Goal: Communication & Community: Answer question/provide support

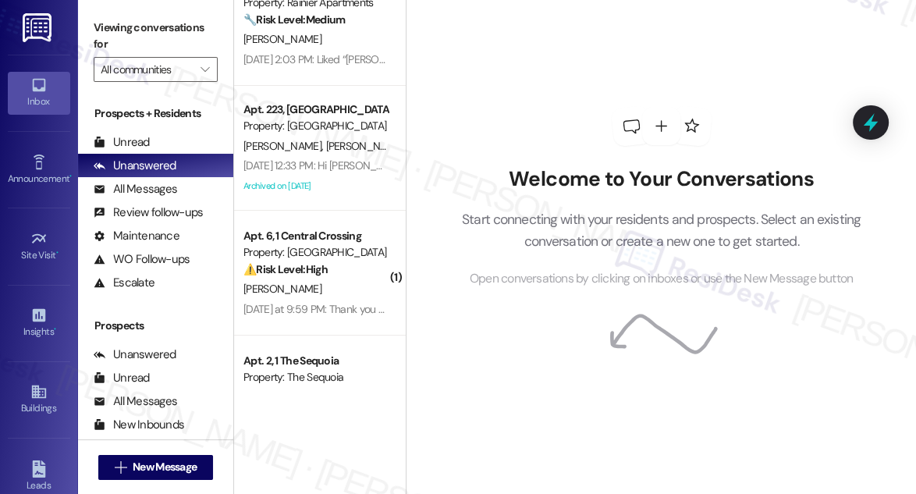
scroll to position [241, 0]
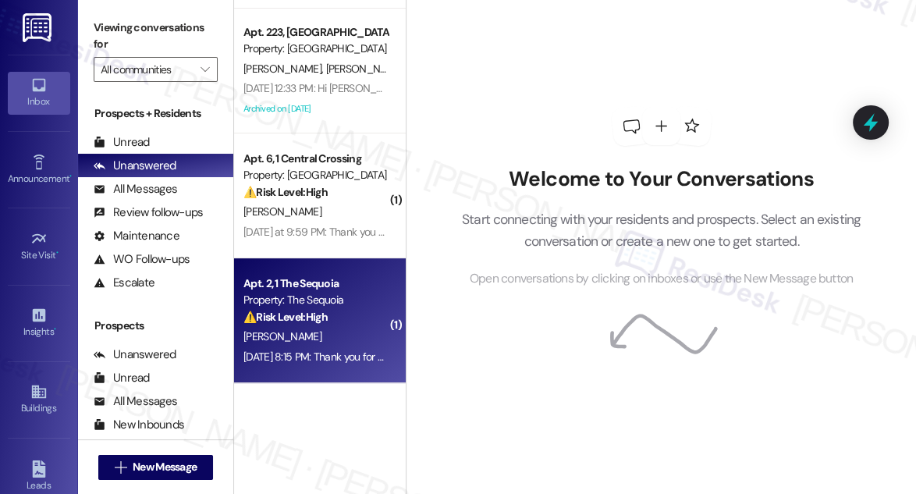
click at [353, 310] on div "⚠️ Risk Level: High The resident is indicating they have not completed the move…" at bounding box center [315, 317] width 144 height 16
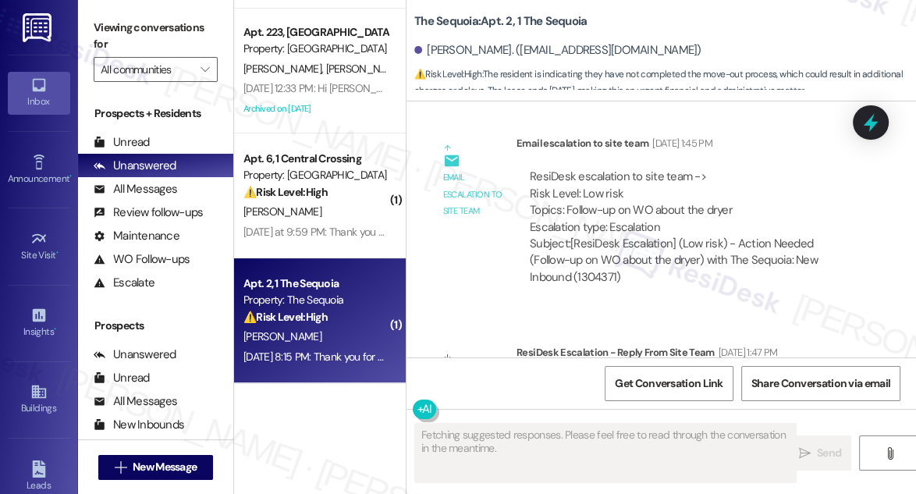
scroll to position [9493, 0]
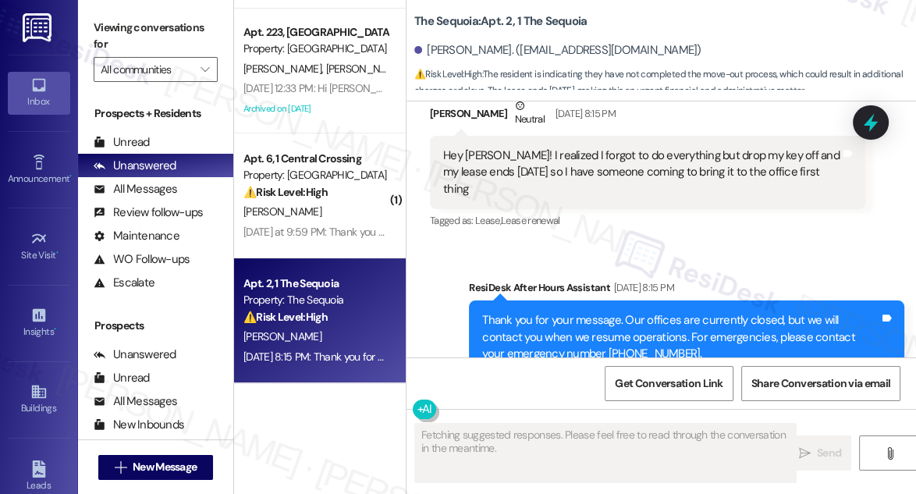
click at [623, 244] on div "Sent via SMS ResiDesk After Hours Assistant [DATE] 8:15 PM Thank you for your m…" at bounding box center [660, 326] width 509 height 165
click at [572, 147] on div "Hey [PERSON_NAME]! I realized I forgot to do everything but drop my key off and…" at bounding box center [641, 172] width 397 height 50
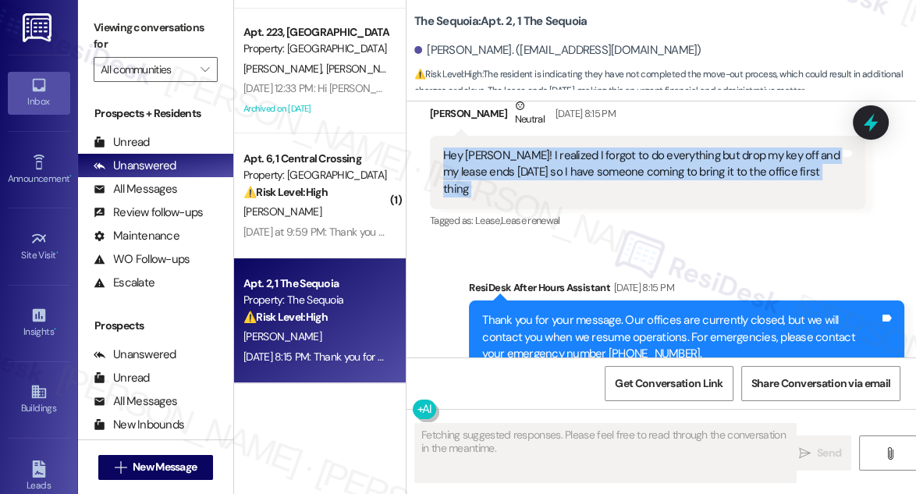
click at [572, 147] on div "Hey [PERSON_NAME]! I realized I forgot to do everything but drop my key off and…" at bounding box center [641, 172] width 397 height 50
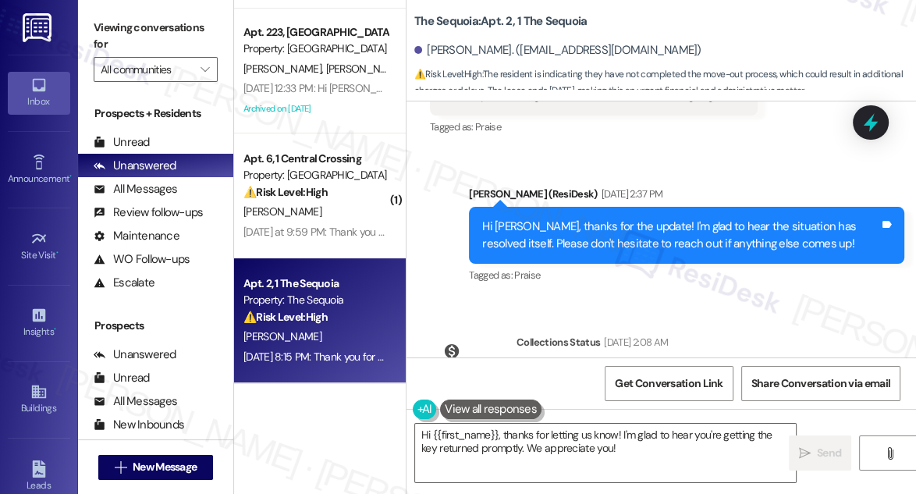
scroll to position [9068, 0]
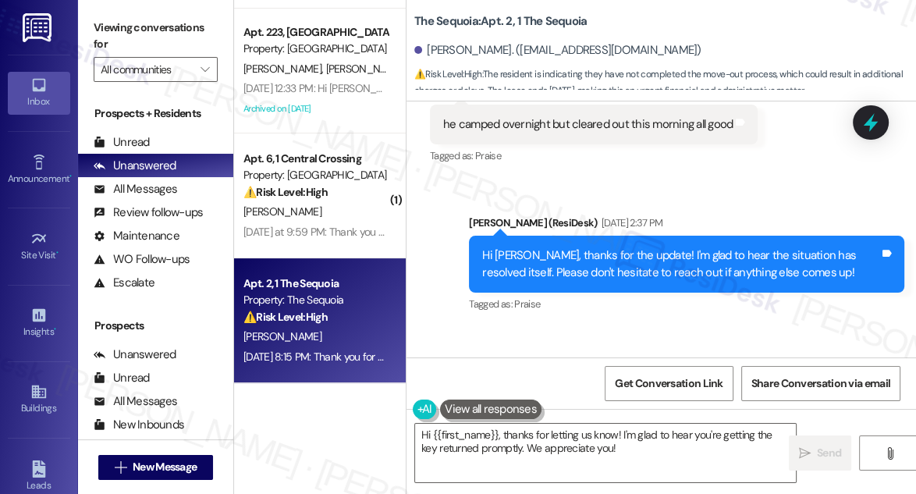
click at [593, 247] on div "Hi [PERSON_NAME], thanks for the update! I'm glad to hear the situation has res…" at bounding box center [680, 264] width 397 height 34
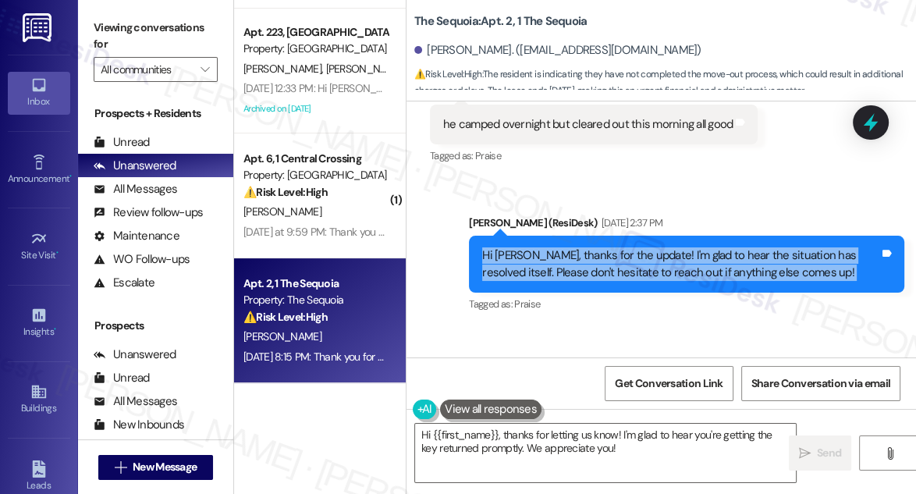
click at [593, 247] on div "Hi [PERSON_NAME], thanks for the update! I'm glad to hear the situation has res…" at bounding box center [680, 264] width 397 height 34
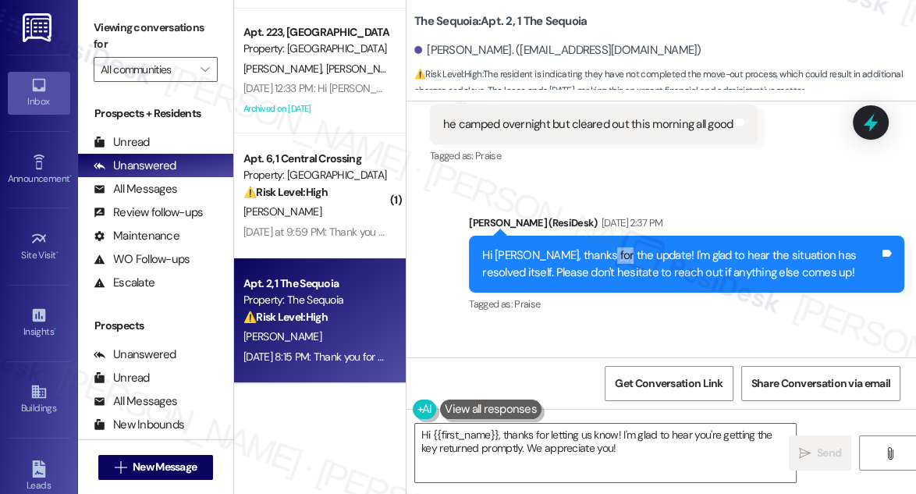
click at [593, 247] on div "Hi [PERSON_NAME], thanks for the update! I'm glad to hear the situation has res…" at bounding box center [680, 264] width 397 height 34
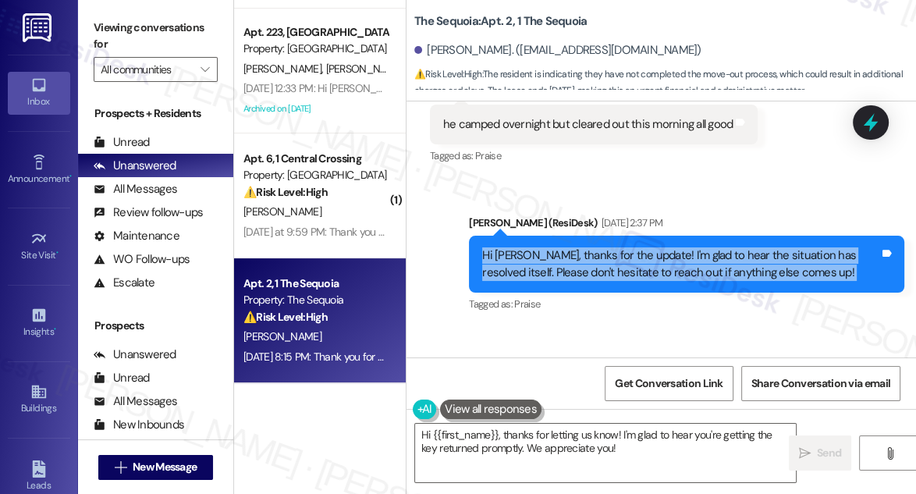
click at [593, 247] on div "Hi [PERSON_NAME], thanks for the update! I'm glad to hear the situation has res…" at bounding box center [680, 264] width 397 height 34
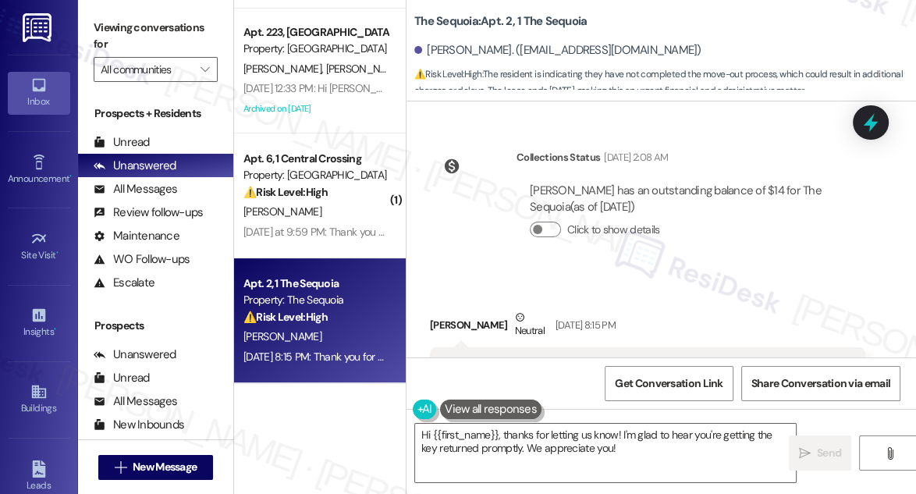
scroll to position [9422, 0]
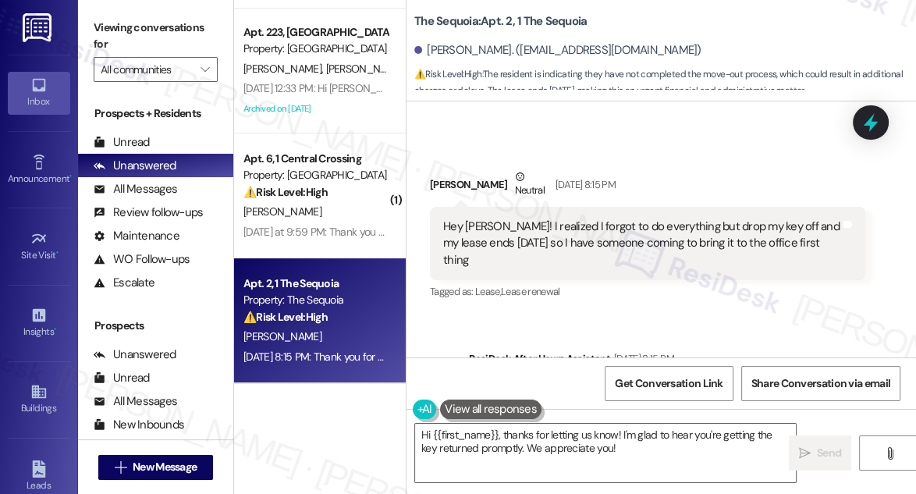
click at [563, 218] on div "Hey [PERSON_NAME]! I realized I forgot to do everything but drop my key off and…" at bounding box center [641, 243] width 397 height 50
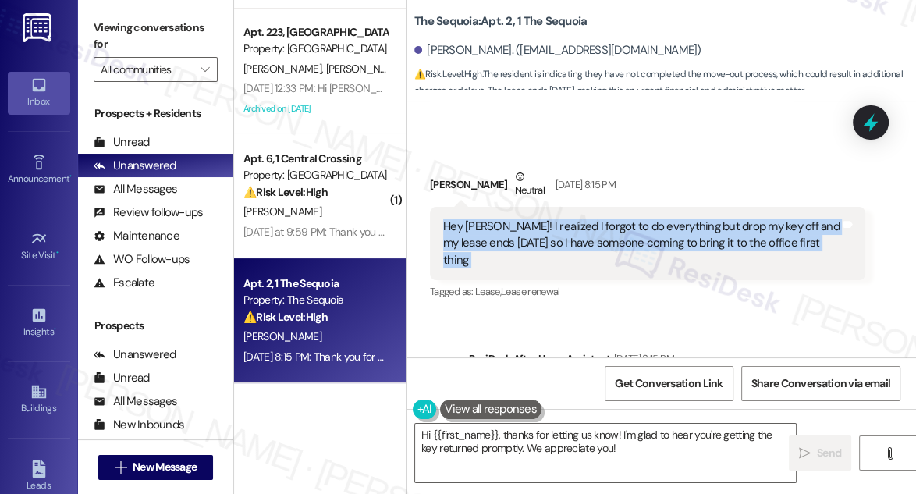
click at [563, 218] on div "Hey [PERSON_NAME]! I realized I forgot to do everything but drop my key off and…" at bounding box center [641, 243] width 397 height 50
copy div "Hey [PERSON_NAME]! I realized I forgot to do everything but drop my key off and…"
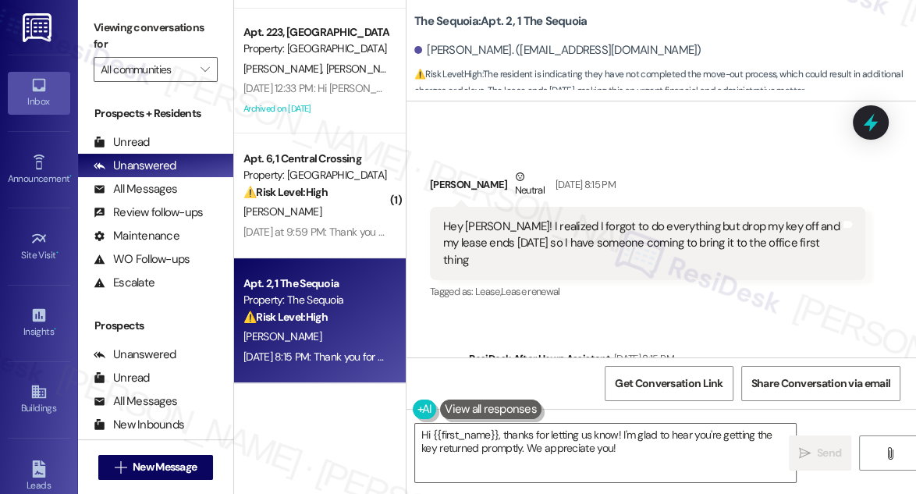
click at [114, 30] on label "Viewing conversations for" at bounding box center [156, 36] width 124 height 41
click at [98, 14] on div "Viewing conversations for All communities " at bounding box center [155, 49] width 155 height 98
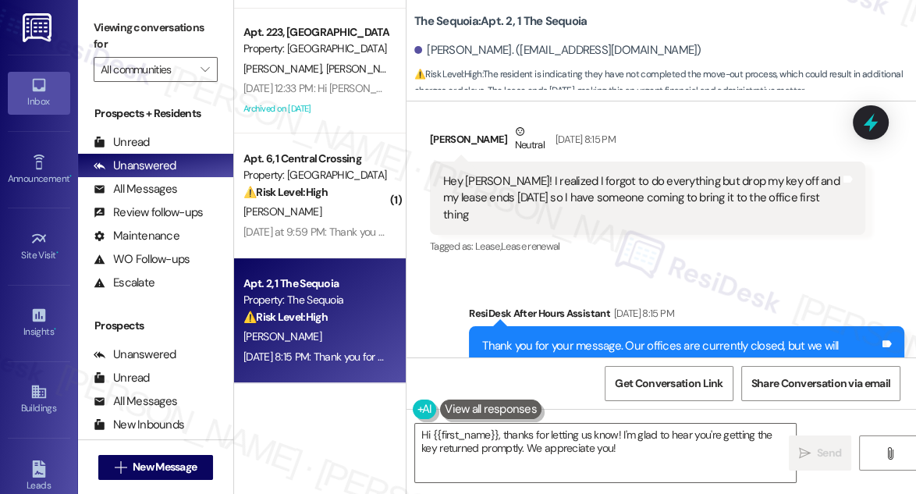
scroll to position [9442, 0]
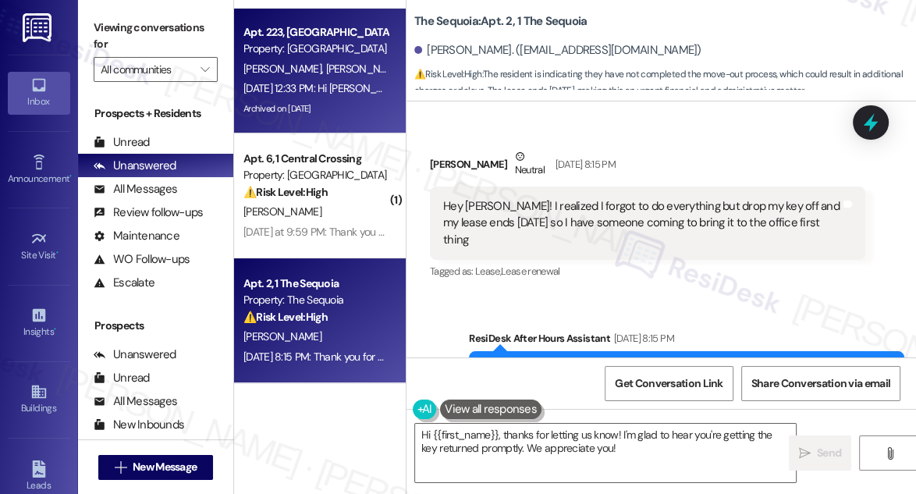
drag, startPoint x: 98, startPoint y: 9, endPoint x: 266, endPoint y: 123, distance: 203.4
click at [98, 9] on div "Viewing conversations for All communities " at bounding box center [155, 49] width 155 height 98
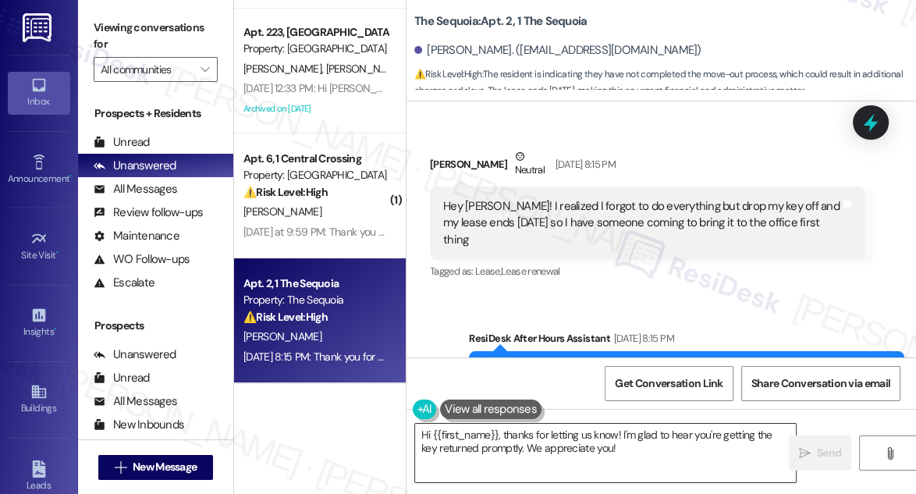
click at [594, 442] on textarea "Hi {{first_name}}, thanks for letting us know! I'm glad to hear you're getting …" at bounding box center [605, 453] width 381 height 59
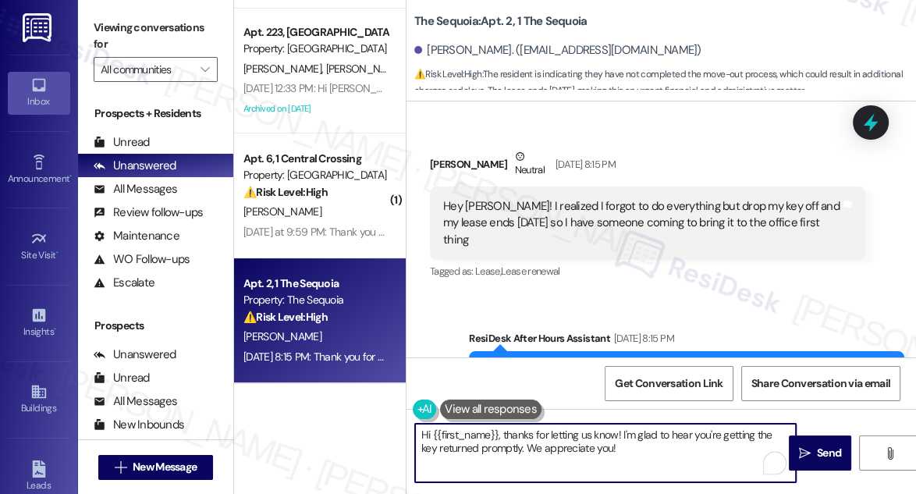
drag, startPoint x: 664, startPoint y: 456, endPoint x: 519, endPoint y: 449, distance: 145.3
click at [519, 449] on textarea "Hi {{first_name}}, thanks for letting us know! I'm glad to hear you're getting …" at bounding box center [605, 453] width 381 height 59
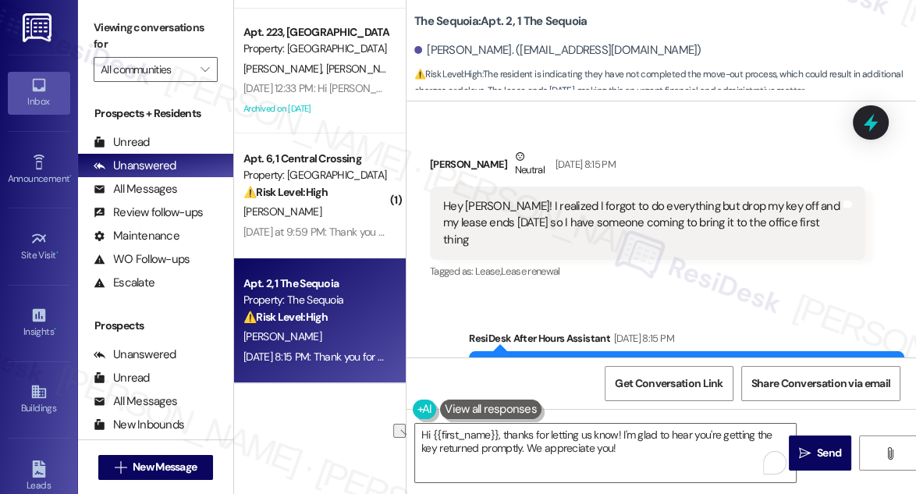
click at [595, 215] on div "Hey [PERSON_NAME]! I realized I forgot to do everything but drop my key off and…" at bounding box center [647, 222] width 435 height 73
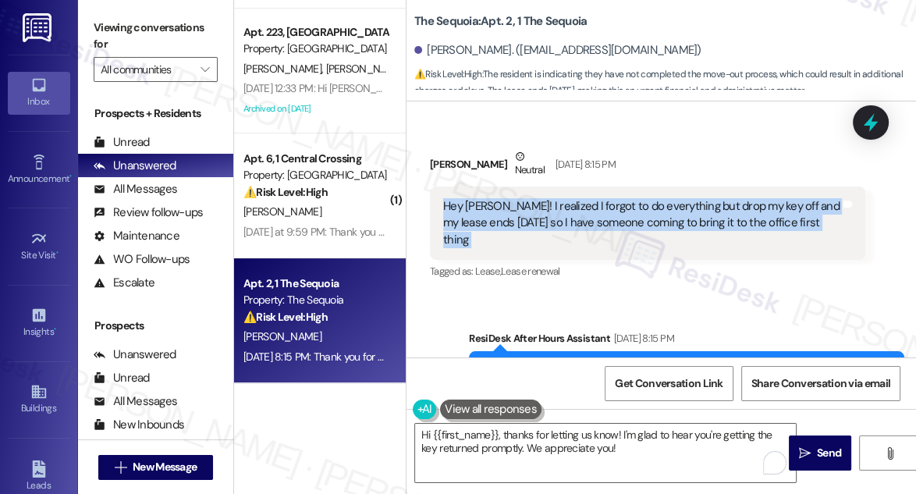
click at [595, 215] on div "Hey [PERSON_NAME]! I realized I forgot to do everything but drop my key off and…" at bounding box center [647, 222] width 435 height 73
click at [623, 202] on div "Hey [PERSON_NAME]! I realized I forgot to do everything but drop my key off and…" at bounding box center [641, 223] width 397 height 50
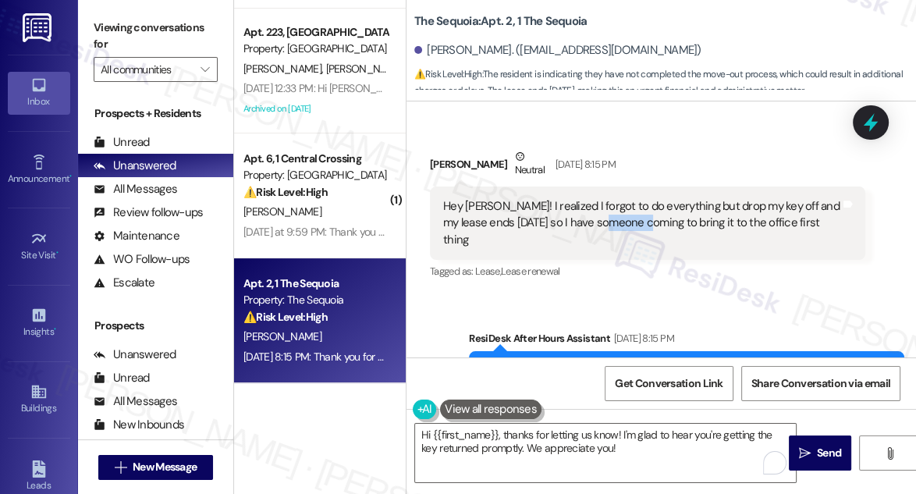
click at [623, 202] on div "Hey [PERSON_NAME]! I realized I forgot to do everything but drop my key off and…" at bounding box center [641, 223] width 397 height 50
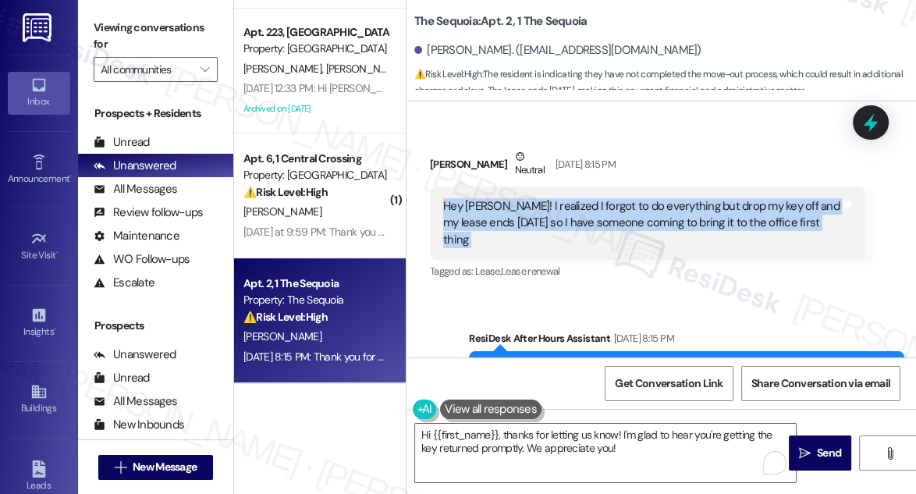
click at [623, 202] on div "Hey [PERSON_NAME]! I realized I forgot to do everything but drop my key off and…" at bounding box center [641, 223] width 397 height 50
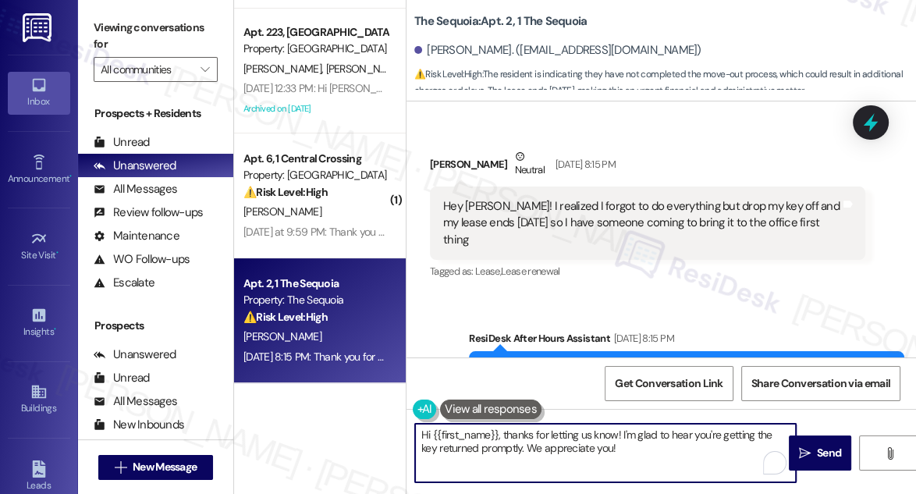
click at [605, 441] on textarea "Hi {{first_name}}, thanks for letting us know! I'm glad to hear you're getting …" at bounding box center [605, 453] width 381 height 59
drag, startPoint x: 619, startPoint y: 448, endPoint x: 617, endPoint y: 439, distance: 8.9
click at [617, 439] on textarea "Hi {{first_name}}, thanks for letting us know! I'm glad to hear you're getting …" at bounding box center [605, 453] width 381 height 59
click at [620, 438] on textarea "Hi {{first_name}}, thanks for letting us know! I'm glad to hear you're getting …" at bounding box center [605, 453] width 381 height 59
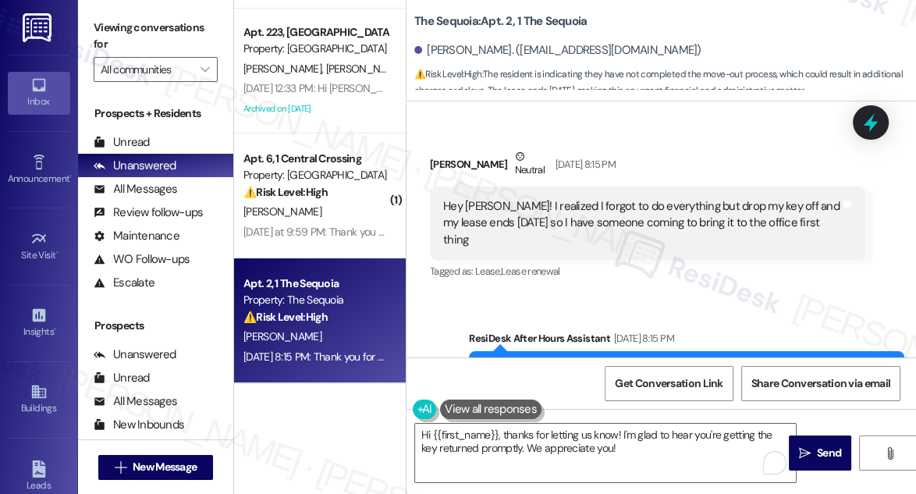
click at [114, 25] on label "Viewing conversations for" at bounding box center [156, 36] width 124 height 41
click at [587, 468] on textarea "Hi {{first_name}}, thanks for letting us know! I'm glad to hear you're getting …" at bounding box center [605, 453] width 381 height 59
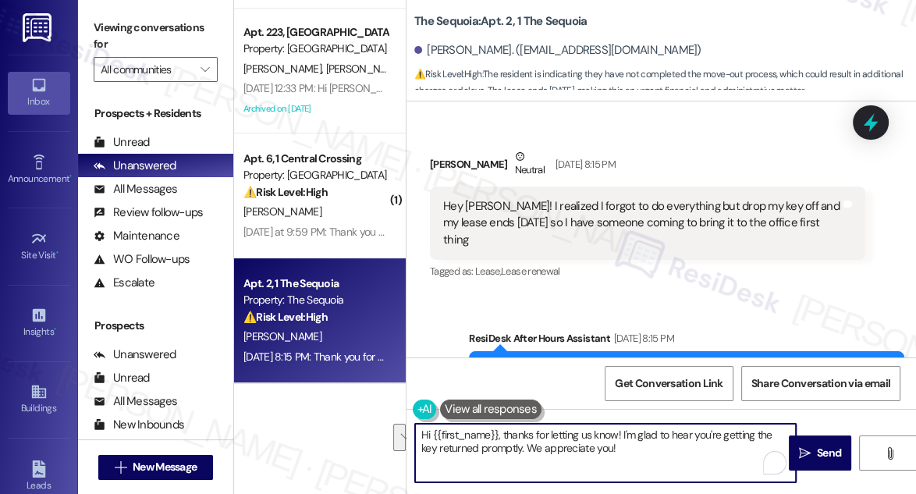
drag, startPoint x: 620, startPoint y: 455, endPoint x: 501, endPoint y: 433, distance: 121.3
click at [501, 433] on textarea "Hi {{first_name}}, thanks for letting us know! I'm glad to hear you're getting …" at bounding box center [605, 453] width 381 height 59
paste textarea "Just checking in — were you able to have your key dropped off at the office thi…"
click at [502, 435] on textarea "Hi {{first_name}}, Just checking in — were you able to have your key dropped of…" at bounding box center [605, 453] width 381 height 59
click at [576, 435] on textarea "Hi {{first_name}}, just checking in — were you able to have your key dropped of…" at bounding box center [605, 453] width 381 height 59
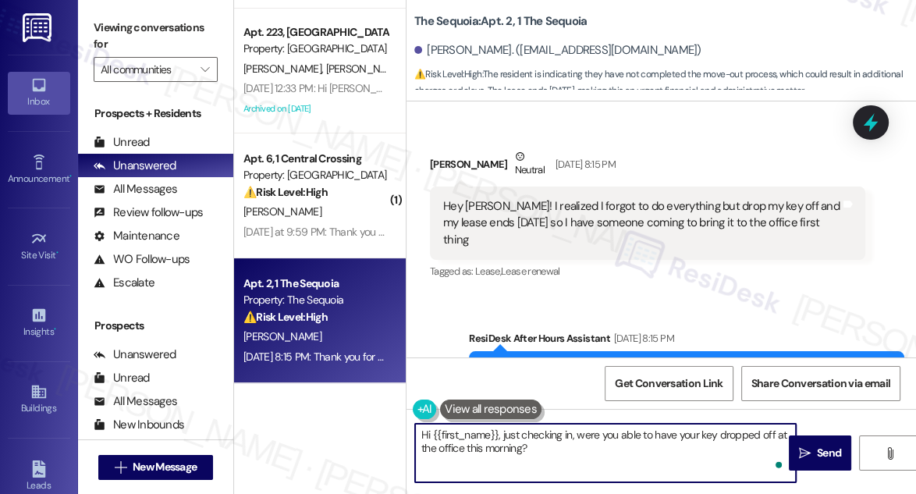
click at [603, 447] on textarea "Hi {{first_name}}, just checking in, were you able to have your key dropped off…" at bounding box center [605, 453] width 381 height 59
drag, startPoint x: 522, startPoint y: 449, endPoint x: 488, endPoint y: 450, distance: 34.4
click at [488, 450] on textarea "Hi {{first_name}}, just checking in, were you able to have your key dropped off…" at bounding box center [605, 453] width 381 height 59
click at [473, 449] on textarea "Hi {{first_name}}, just checking in, were you able to have your key dropped off…" at bounding box center [605, 453] width 381 height 59
click at [469, 446] on textarea "Hi {{first_name}}, just checking in, were you able to have your key dropped off…" at bounding box center [605, 453] width 381 height 59
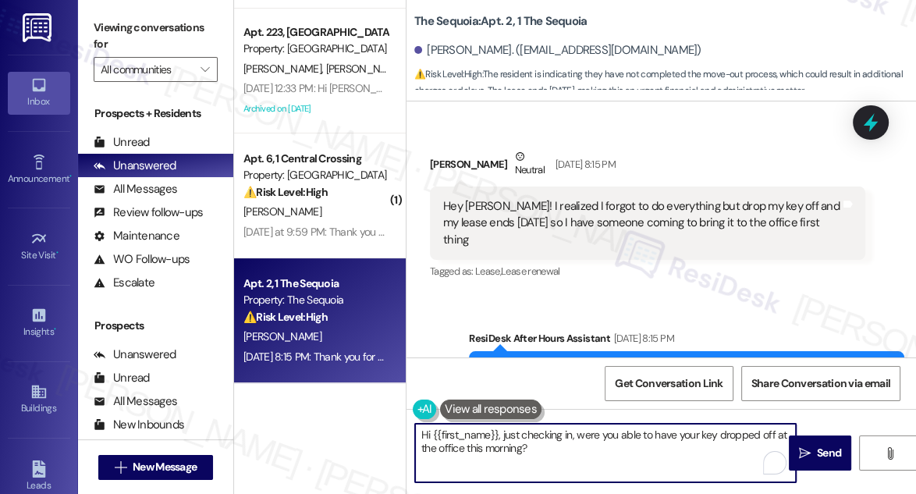
click at [469, 446] on textarea "Hi {{first_name}}, just checking in, were you able to have your key dropped off…" at bounding box center [605, 453] width 381 height 59
click at [467, 445] on textarea "Hi {{first_name}}, just checking in, were you able to have your key dropped off…" at bounding box center [605, 453] width 381 height 59
click at [466, 441] on textarea "Hi {{first_name}}, just checking in, were you able to have your key dropped off…" at bounding box center [605, 453] width 381 height 59
click at [471, 443] on textarea "Hi {{first_name}}, just checking in, were you able to have your key dropped off…" at bounding box center [605, 453] width 381 height 59
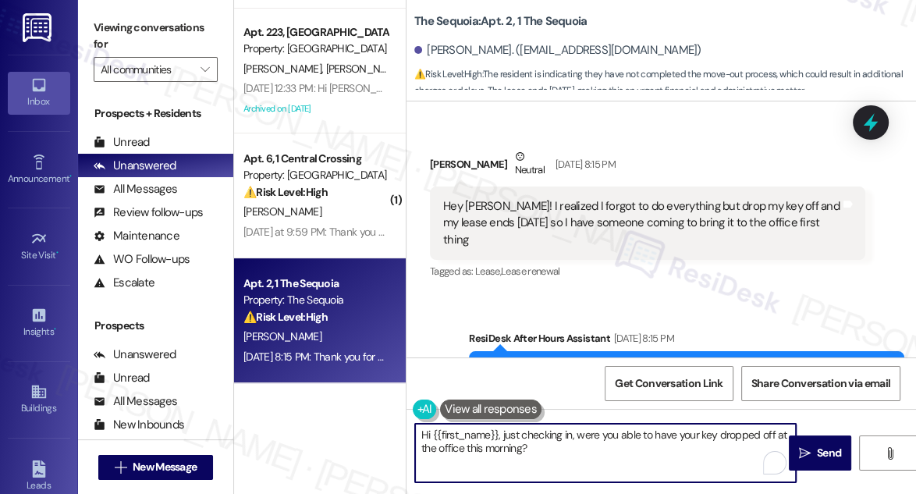
click at [471, 443] on textarea "Hi {{first_name}}, just checking in, were you able to have your key dropped off…" at bounding box center [605, 453] width 381 height 59
type textarea "Hi {{first_name}}, just checking in, were you able to have your key dropped off…"
click at [526, 452] on textarea "Hi {{first_name}}, just checking in, were you able to have your key dropped off…" at bounding box center [605, 453] width 381 height 59
click at [546, 449] on textarea "Hi {{first_name}}, just checking in, were you able to have your key dropped off…" at bounding box center [605, 453] width 381 height 59
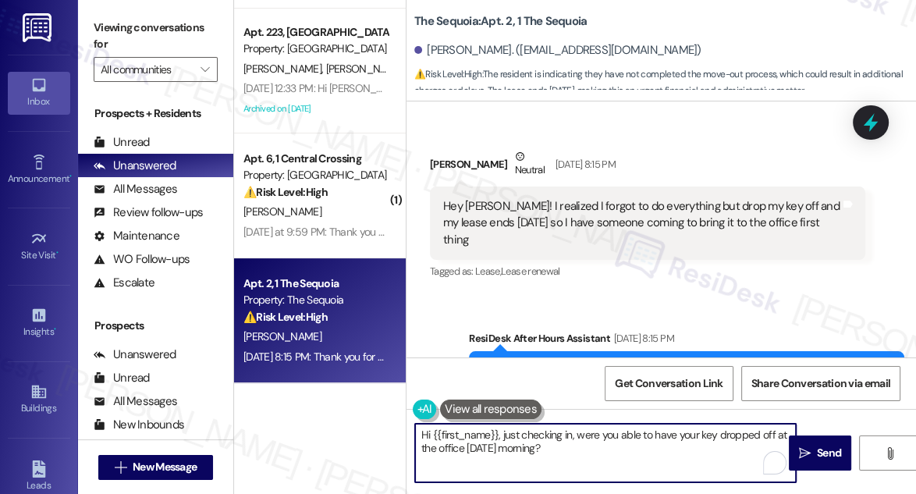
click at [651, 444] on textarea "Hi {{first_name}}, just checking in, were you able to have your key dropped off…" at bounding box center [605, 453] width 381 height 59
click at [651, 452] on textarea "Hi {{first_name}}, just checking in, were you able to have your key dropped off…" at bounding box center [605, 453] width 381 height 59
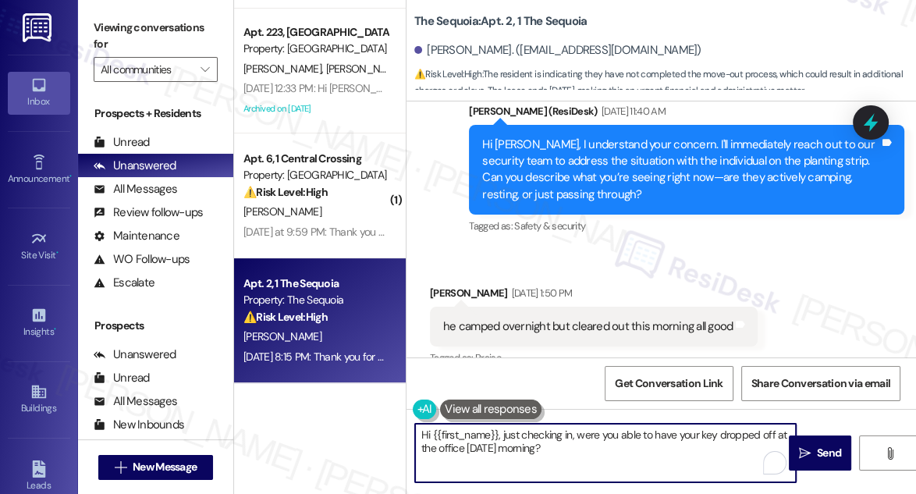
scroll to position [8803, 0]
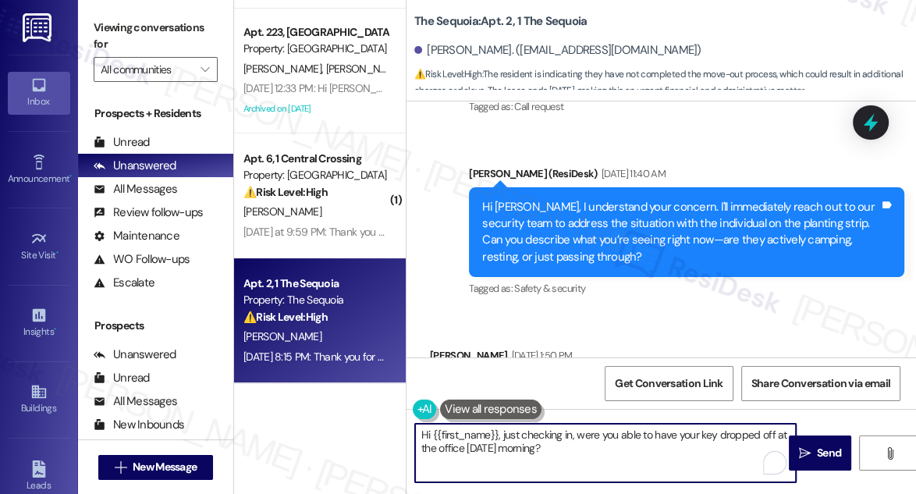
click at [554, 209] on div "Hi [PERSON_NAME], I understand your concern. I'll immediately reach out to our …" at bounding box center [680, 232] width 397 height 67
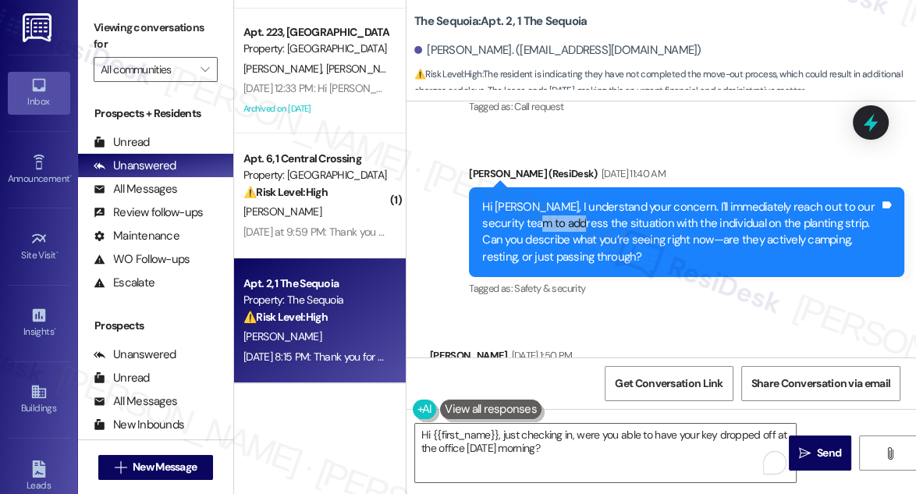
click at [554, 209] on div "Hi [PERSON_NAME], I understand your concern. I'll immediately reach out to our …" at bounding box center [680, 232] width 397 height 67
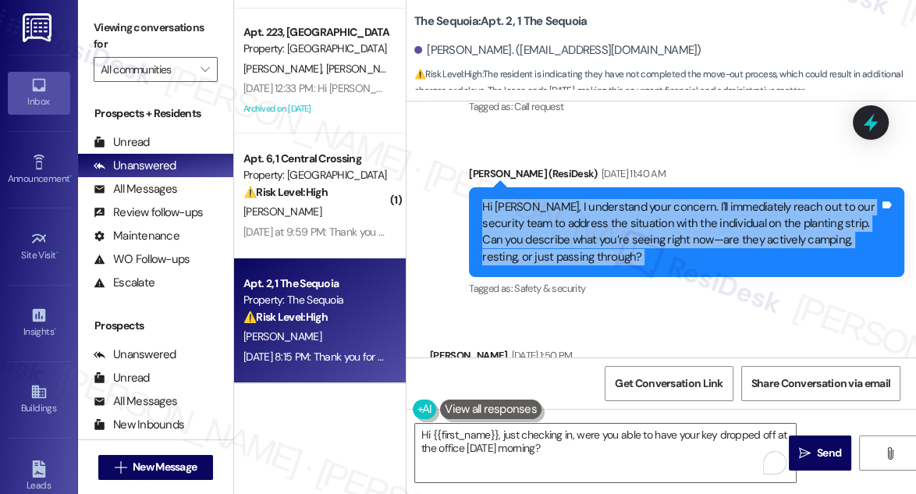
click at [554, 209] on div "Hi [PERSON_NAME], I understand your concern. I'll immediately reach out to our …" at bounding box center [680, 232] width 397 height 67
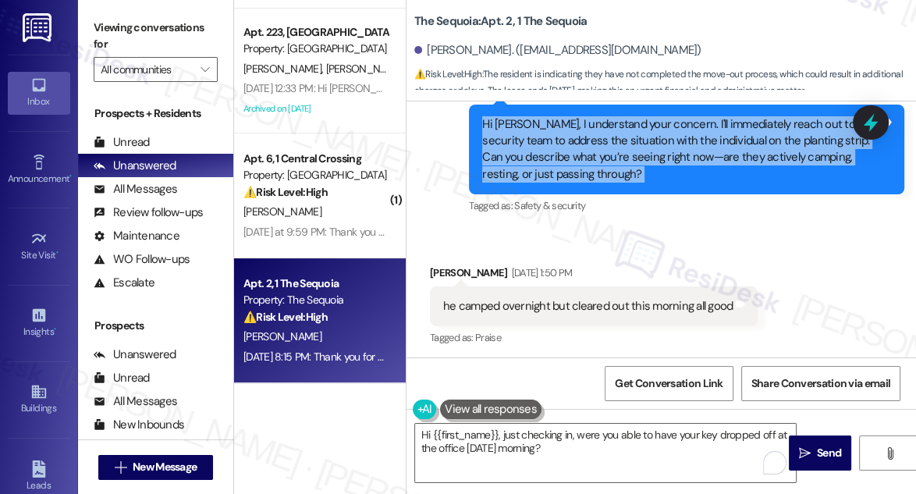
scroll to position [8945, 0]
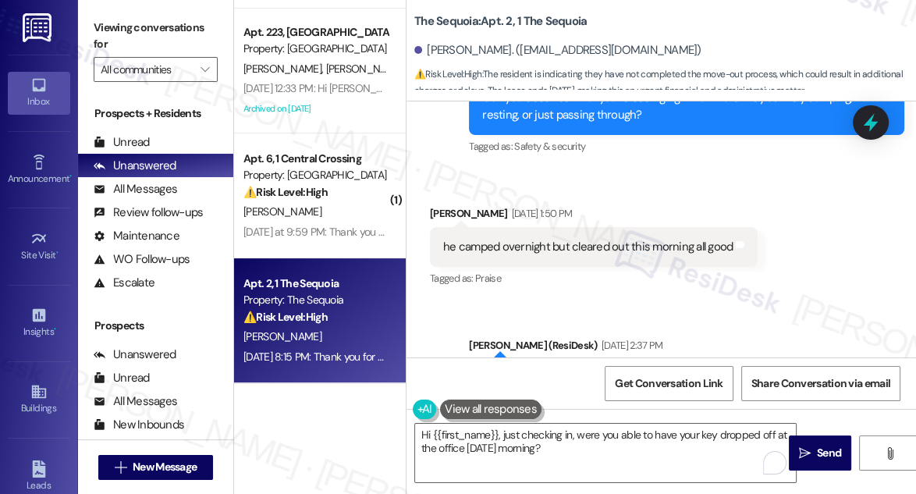
click at [516, 239] on div "he camped overnight but cleared out this morning all good" at bounding box center [587, 247] width 289 height 16
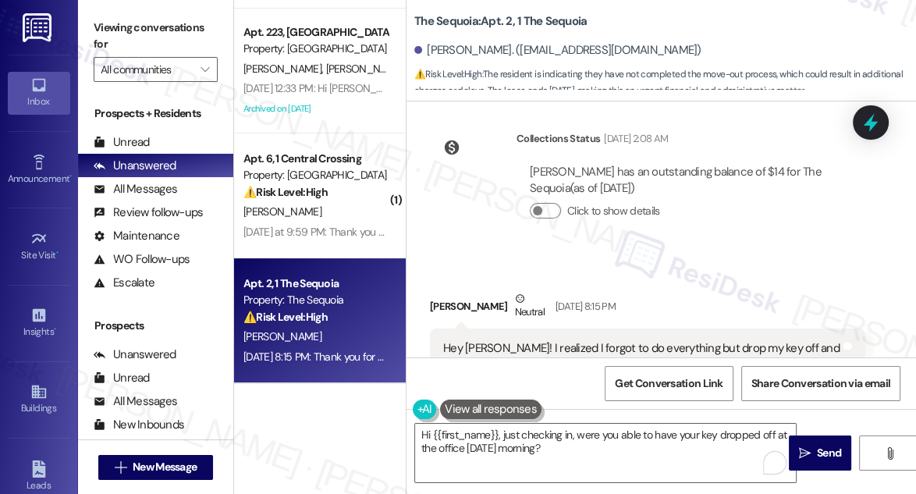
scroll to position [9442, 0]
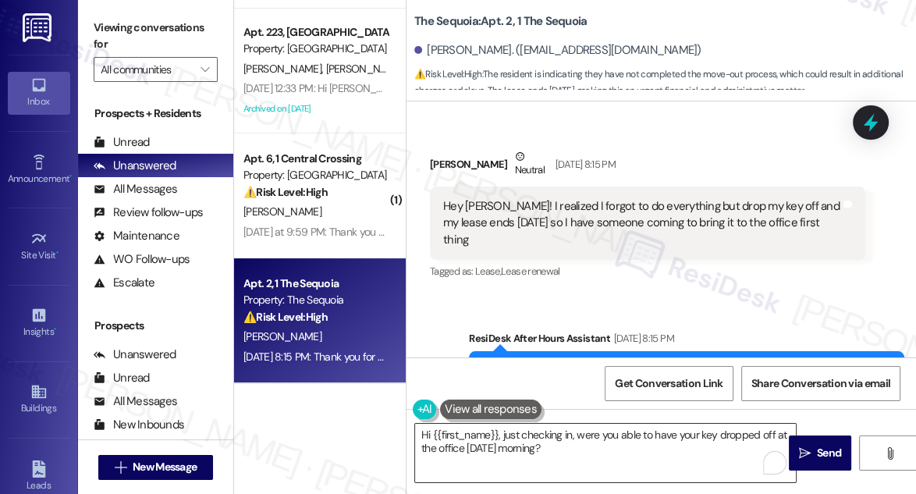
click at [683, 446] on textarea "Hi {{first_name}}, just checking in, were you able to have your key dropped off…" at bounding box center [605, 453] width 381 height 59
drag, startPoint x: 647, startPoint y: 191, endPoint x: 791, endPoint y: 193, distance: 143.5
click at [791, 198] on div "Hey [PERSON_NAME]! I realized I forgot to do everything but drop my key off and…" at bounding box center [641, 223] width 397 height 50
click at [568, 198] on div "Hey [PERSON_NAME]! I realized I forgot to do everything but drop my key off and…" at bounding box center [641, 223] width 397 height 50
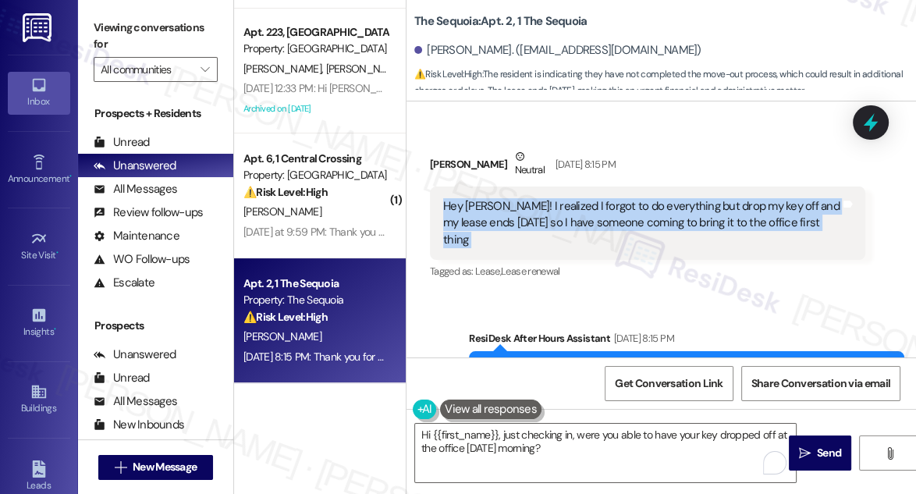
click at [568, 198] on div "Hey [PERSON_NAME]! I realized I forgot to do everything but drop my key off and…" at bounding box center [641, 223] width 397 height 50
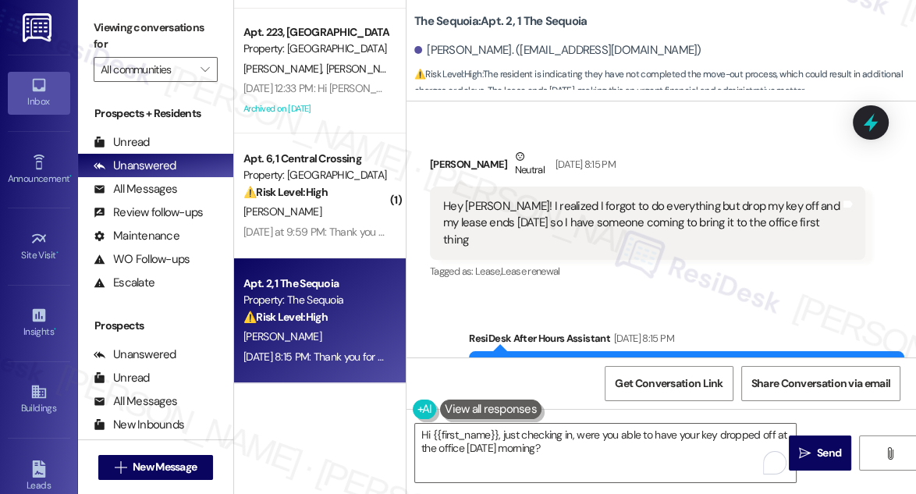
click at [651, 295] on div "Sent via SMS ResiDesk After Hours Assistant [DATE] 8:15 PM Thank you for your m…" at bounding box center [660, 377] width 509 height 165
click at [809, 445] on span " Send" at bounding box center [820, 453] width 49 height 16
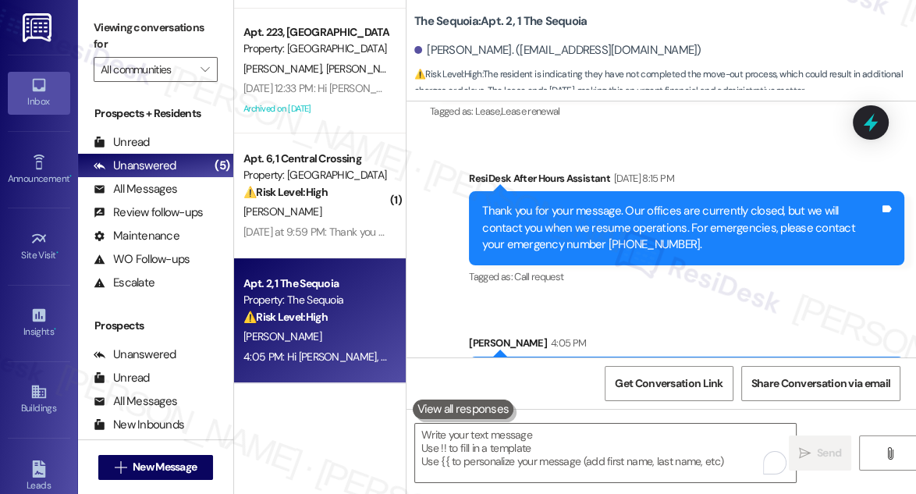
scroll to position [9638, 0]
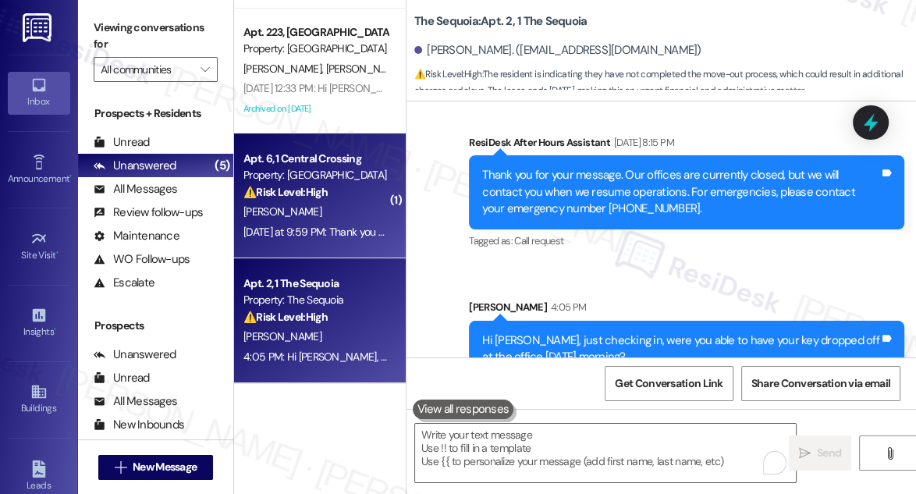
click at [356, 218] on div "[PERSON_NAME]" at bounding box center [315, 212] width 147 height 20
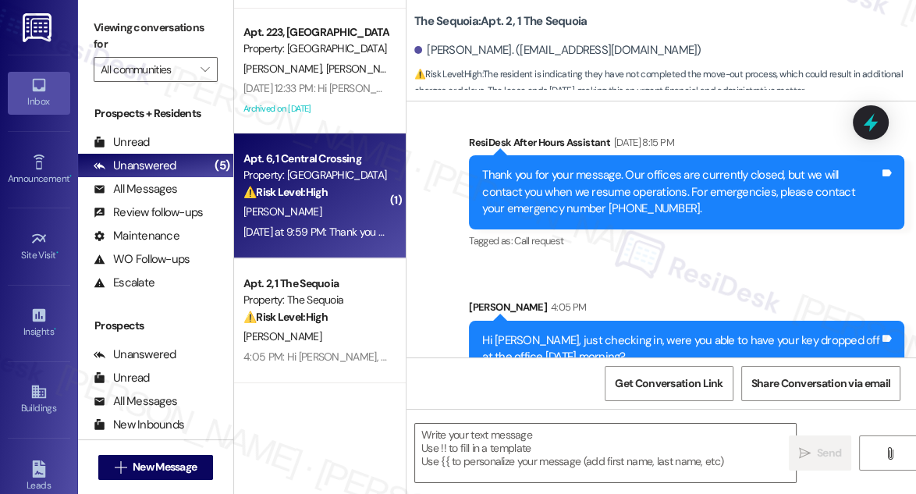
type textarea "Fetching suggested responses. Please feel free to read through the conversation…"
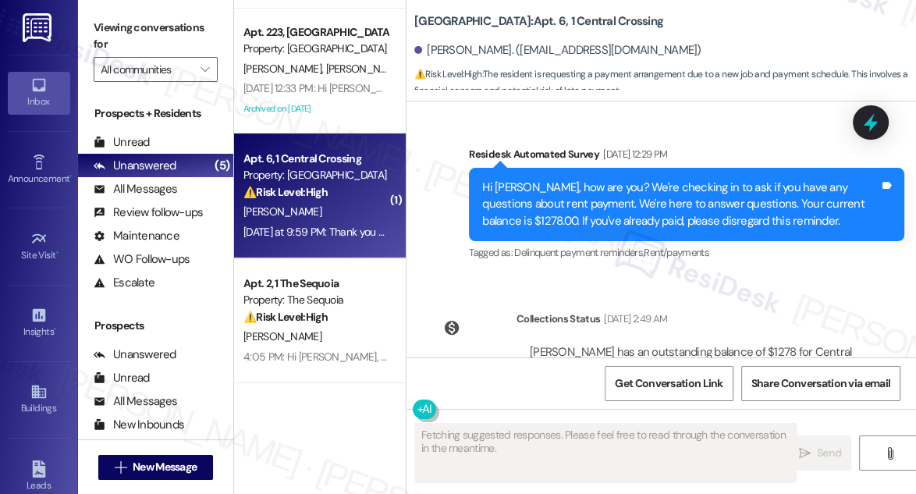
scroll to position [2769, 0]
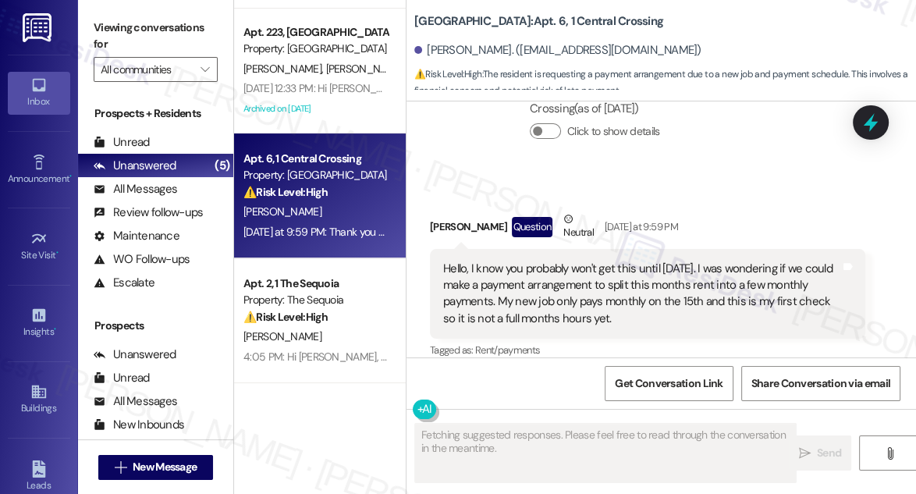
click at [563, 261] on div "Hello, I know you probably won't get this until [DATE]. I was wondering if we c…" at bounding box center [641, 294] width 397 height 67
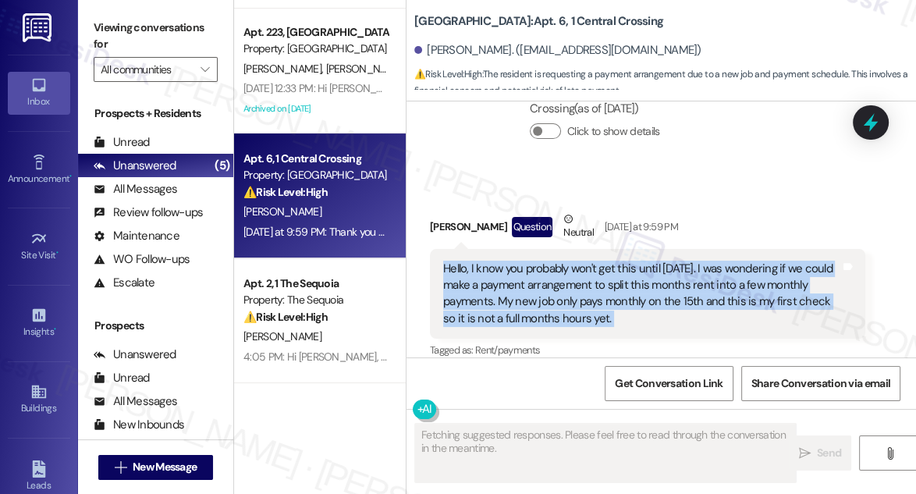
click at [563, 261] on div "Hello, I know you probably won't get this until [DATE]. I was wondering if we c…" at bounding box center [641, 294] width 397 height 67
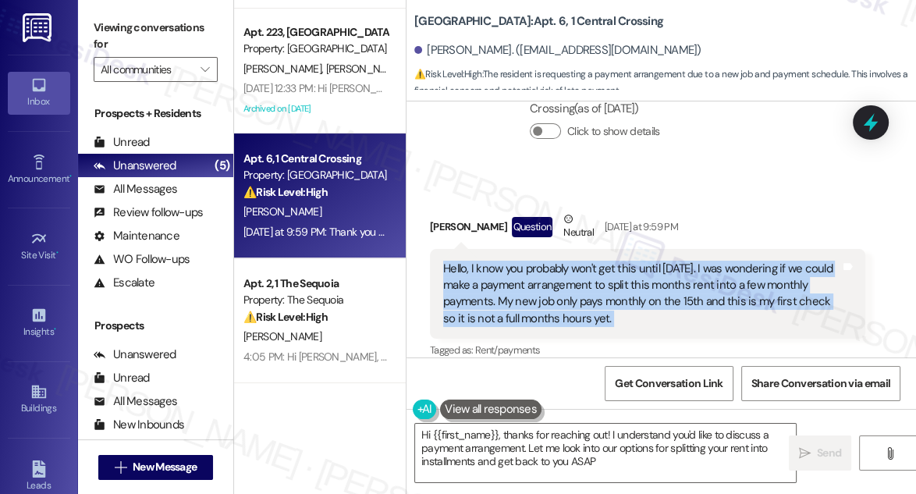
type textarea "Hi {{first_name}}, thanks for reaching out! I understand you'd like to discuss …"
click at [574, 280] on div "Hello, I know you probably won't get this until [DATE]. I was wondering if we c…" at bounding box center [641, 294] width 397 height 67
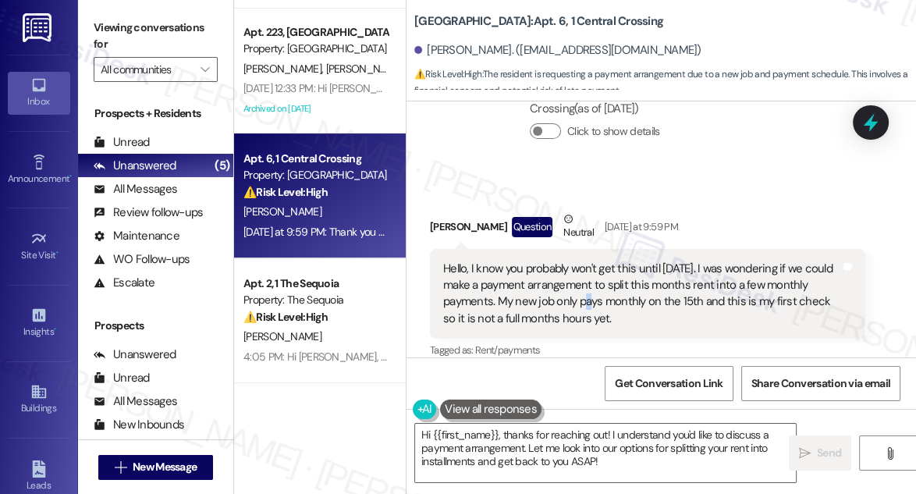
click at [574, 280] on div "Hello, I know you probably won't get this until [DATE]. I was wondering if we c…" at bounding box center [641, 294] width 397 height 67
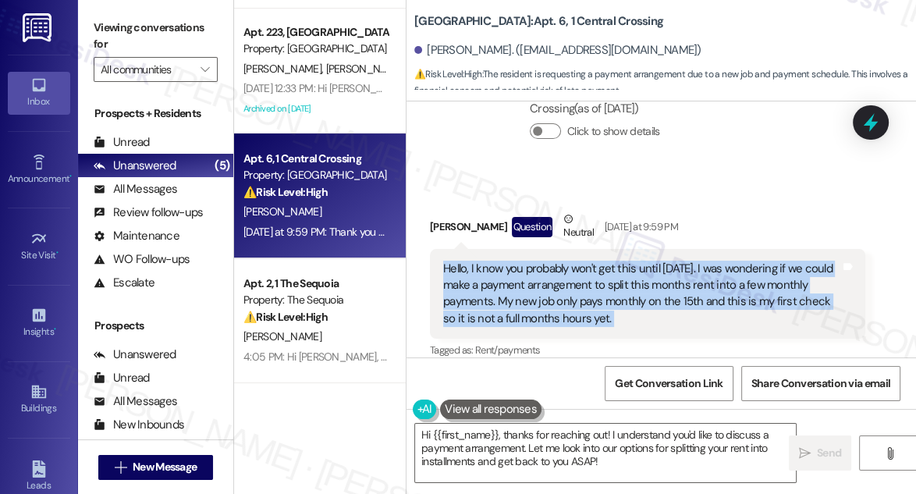
click at [574, 280] on div "Hello, I know you probably won't get this until [DATE]. I was wondering if we c…" at bounding box center [641, 294] width 397 height 67
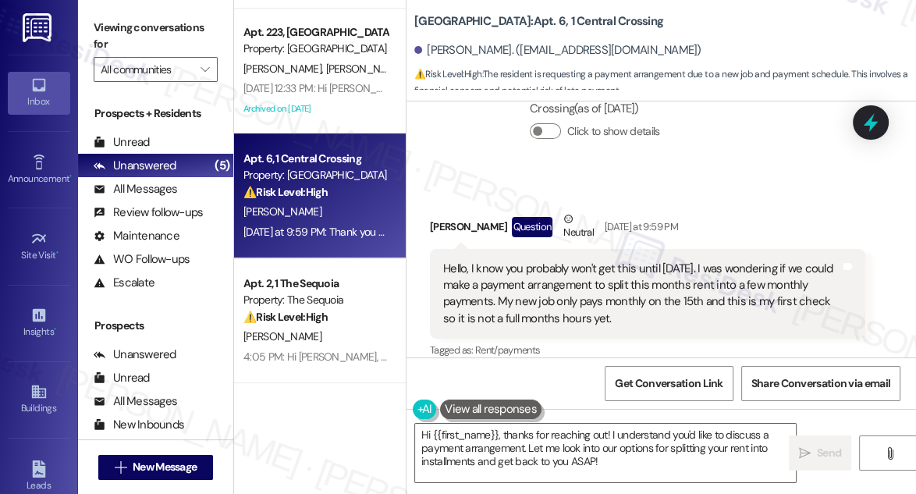
click at [108, 28] on label "Viewing conversations for" at bounding box center [156, 36] width 124 height 41
click at [122, 50] on label "Viewing conversations for" at bounding box center [156, 36] width 124 height 41
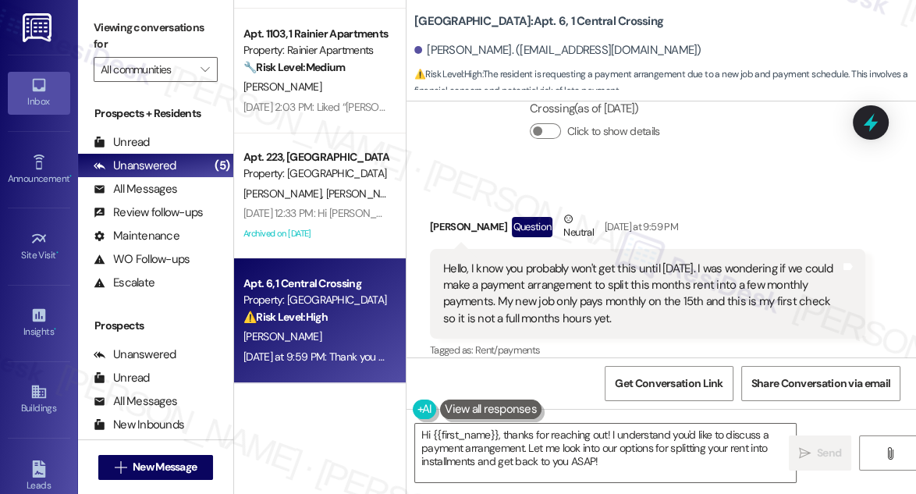
click at [108, 33] on label "Viewing conversations for" at bounding box center [156, 36] width 124 height 41
click at [104, 34] on label "Viewing conversations for" at bounding box center [156, 36] width 124 height 41
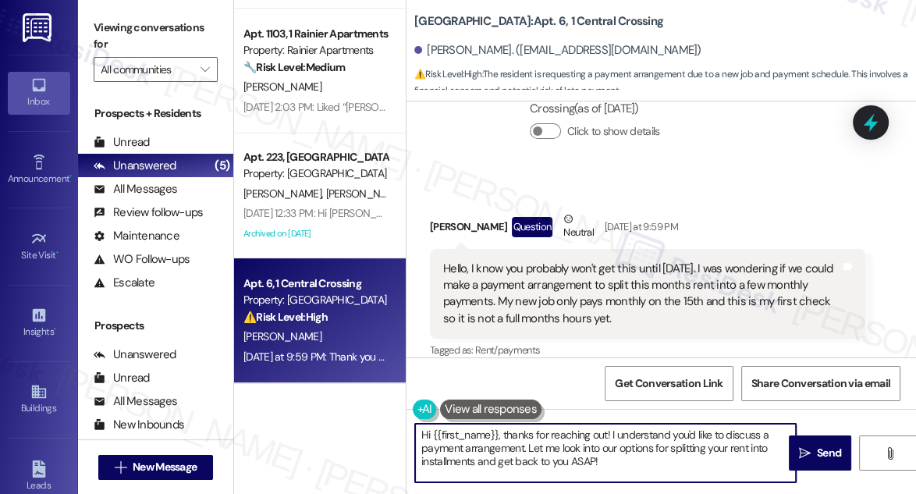
click at [634, 459] on textarea "Hi {{first_name}}, thanks for reaching out! I understand you'd like to discuss …" at bounding box center [605, 453] width 381 height 59
drag, startPoint x: 679, startPoint y: 459, endPoint x: 563, endPoint y: 445, distance: 117.0
click at [563, 445] on textarea "Hi {{first_name}}, thanks for reaching out! I understand you'd like to discuss …" at bounding box center [605, 453] width 381 height 59
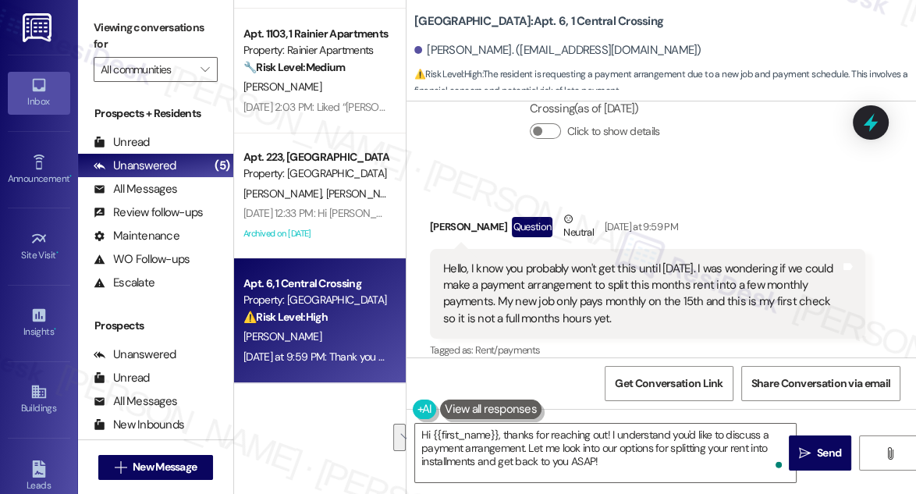
click at [112, 9] on div "Viewing conversations for All communities " at bounding box center [155, 49] width 155 height 98
drag, startPoint x: 101, startPoint y: 18, endPoint x: 141, endPoint y: 27, distance: 40.9
click at [101, 18] on label "Viewing conversations for" at bounding box center [156, 36] width 124 height 41
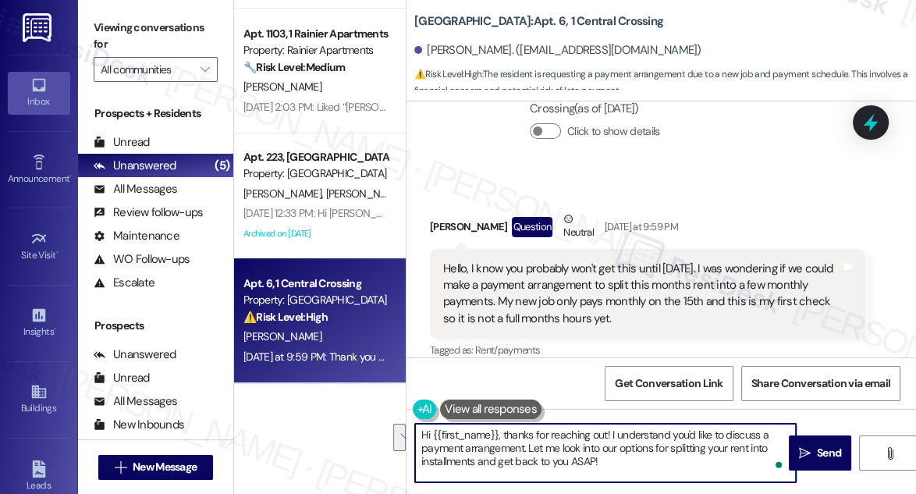
drag, startPoint x: 618, startPoint y: 463, endPoint x: 529, endPoint y: 450, distance: 89.9
click at [529, 450] on textarea "Hi {{first_name}}, thanks for reaching out! I understand you'd like to discuss …" at bounding box center [605, 453] width 381 height 59
